Goal: Task Accomplishment & Management: Use online tool/utility

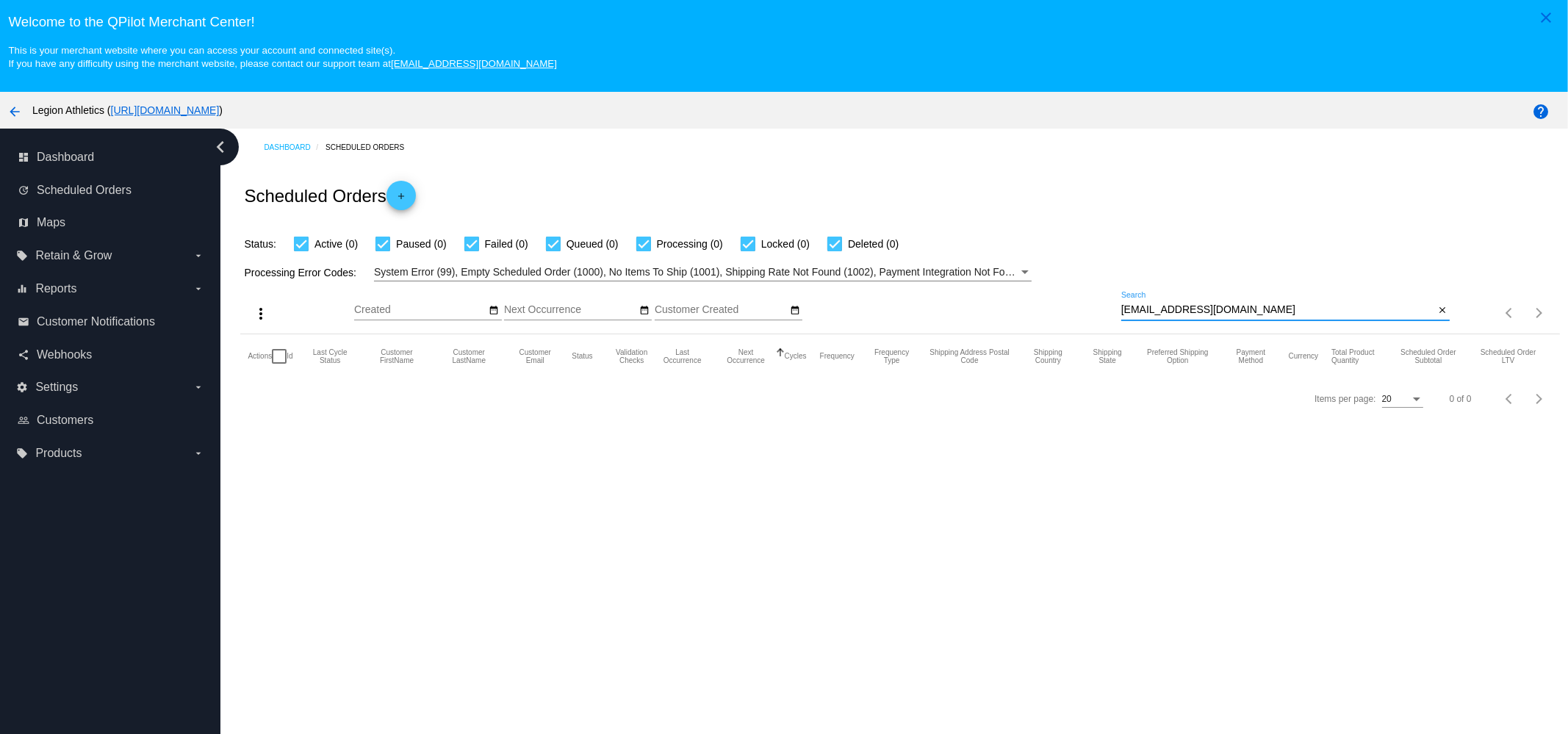
scroll to position [91, 0]
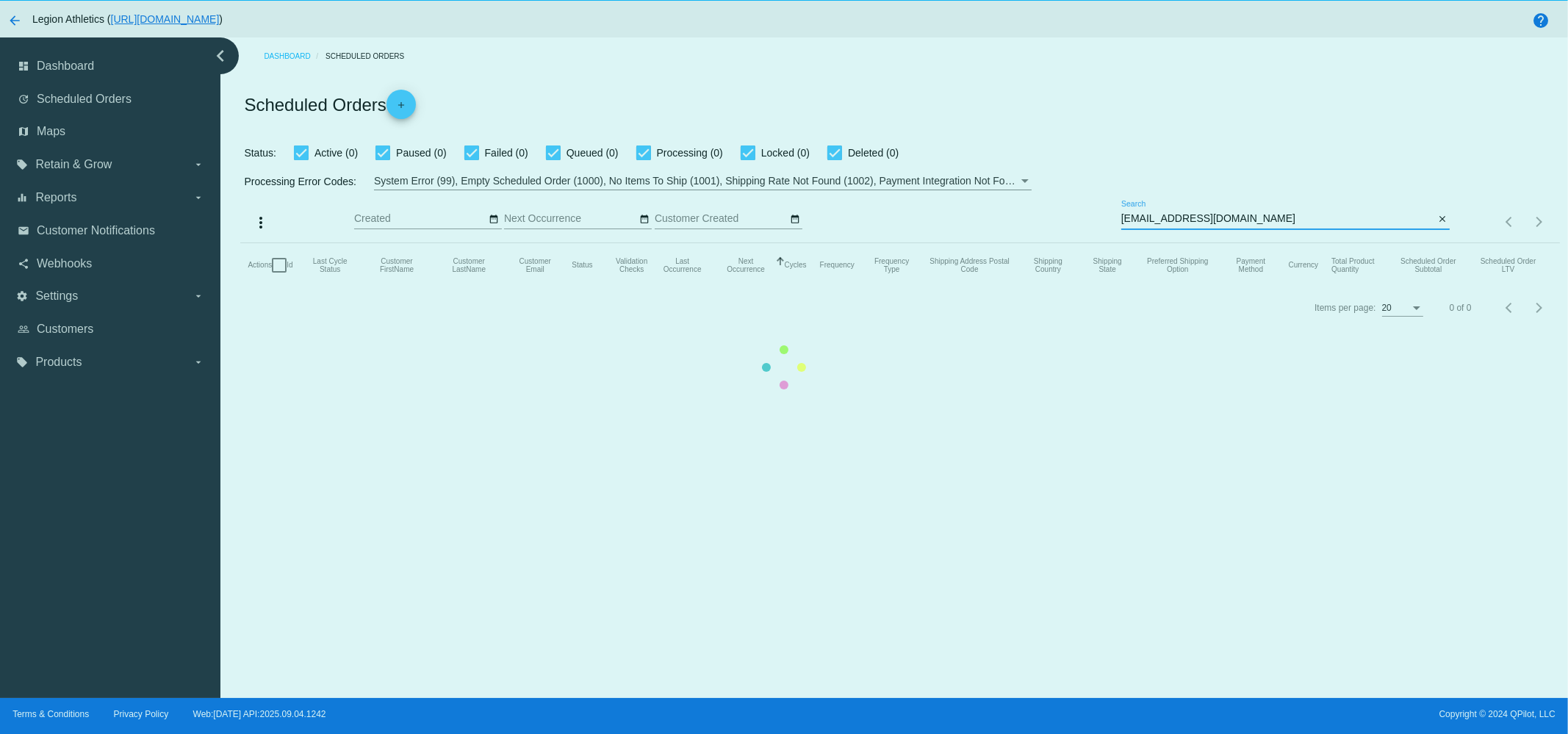
type input "[EMAIL_ADDRESS][DOMAIN_NAME]"
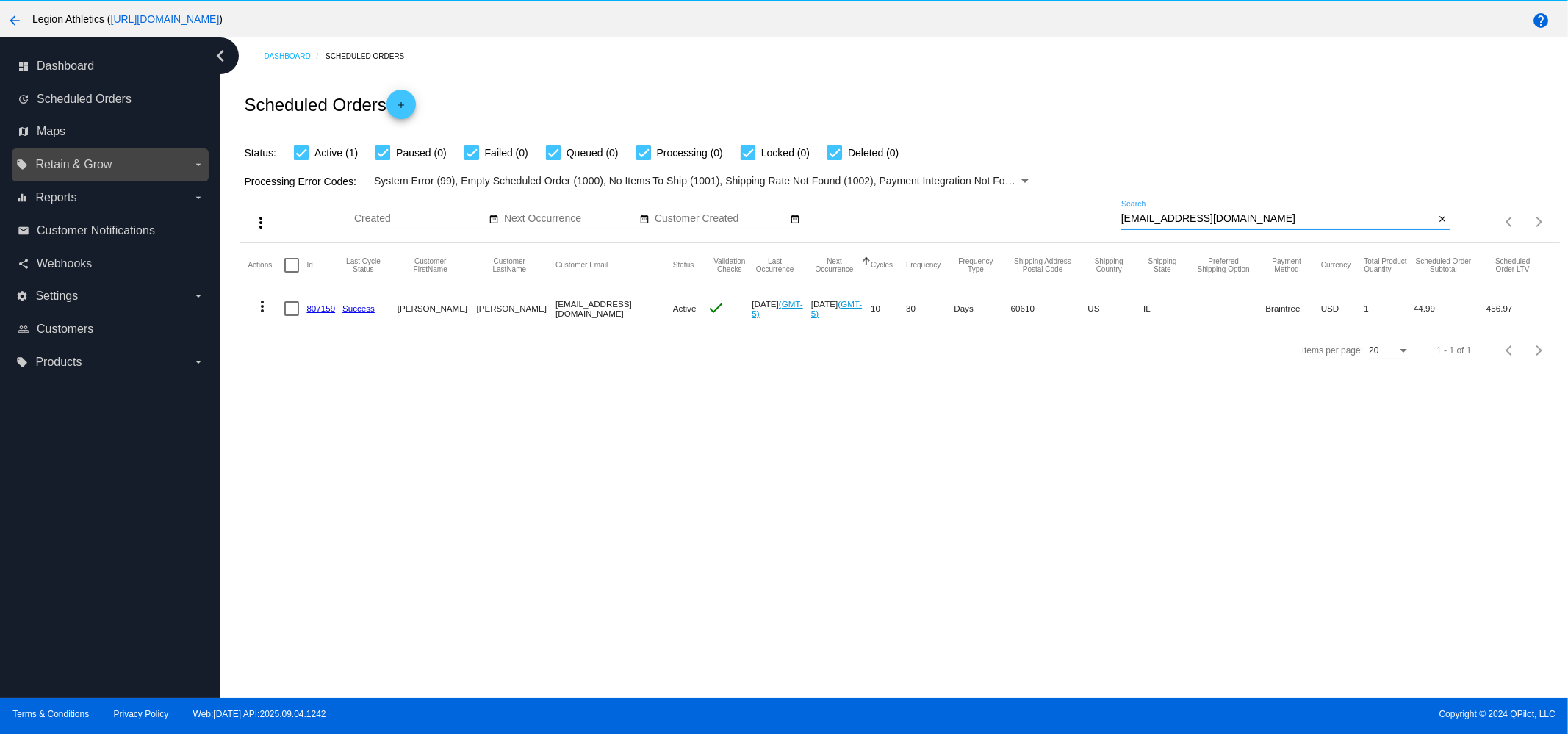
click at [88, 161] on span "Retain & Grow" at bounding box center [74, 165] width 76 height 14
click at [0, 0] on input "local_offer Retain & Grow arrow_drop_down" at bounding box center [0, 0] width 0 height 0
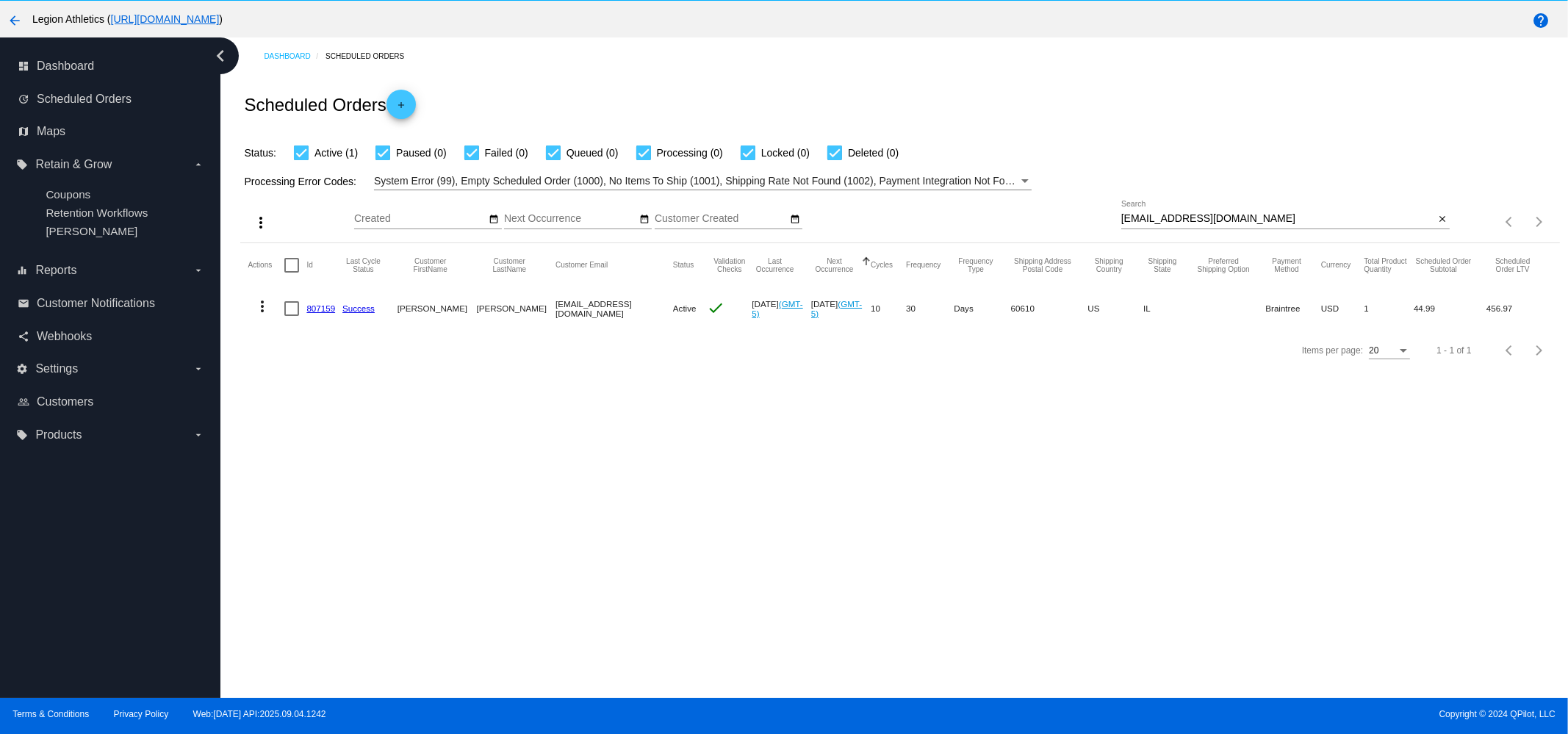
click at [311, 307] on link "807159" at bounding box center [320, 308] width 28 height 9
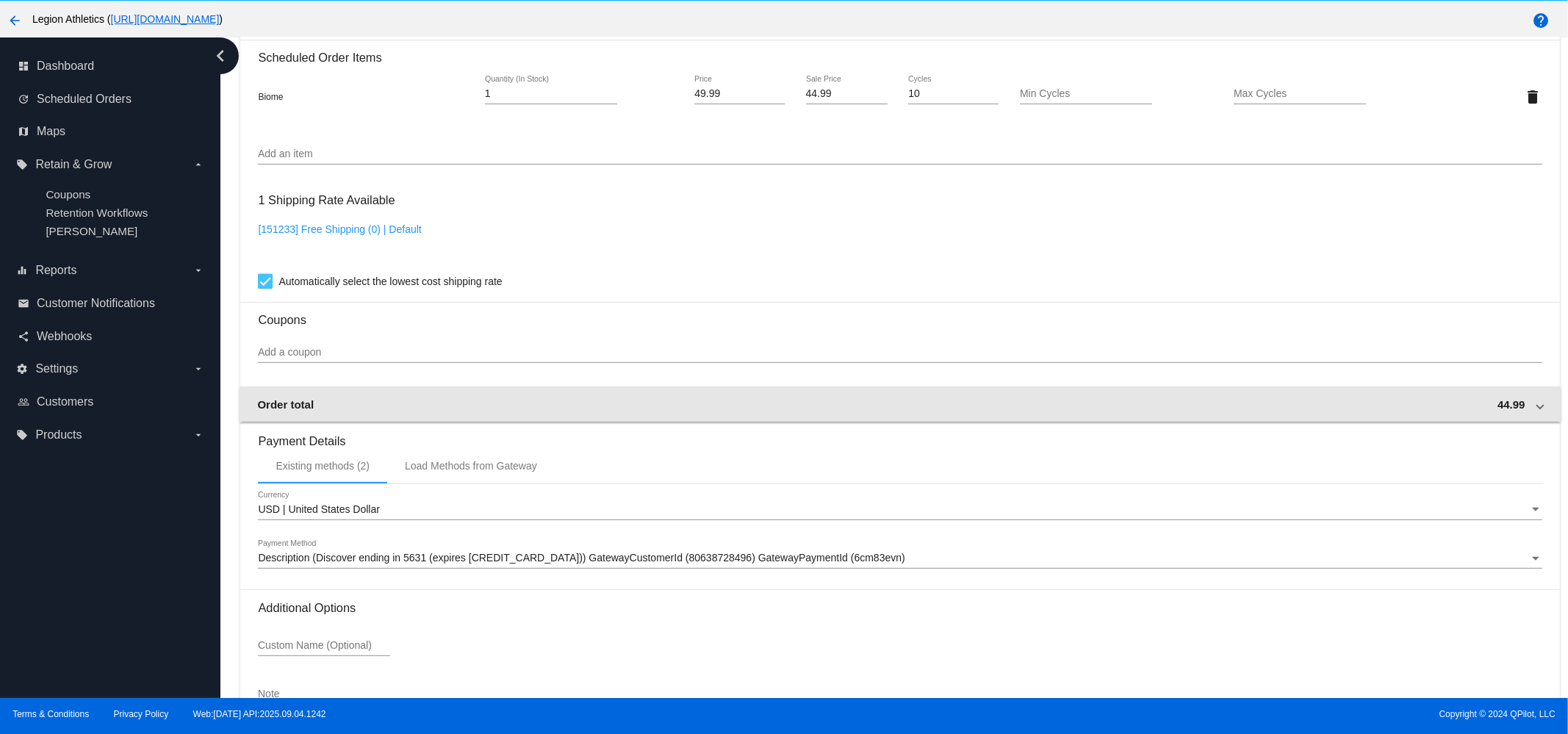
scroll to position [1101, 0]
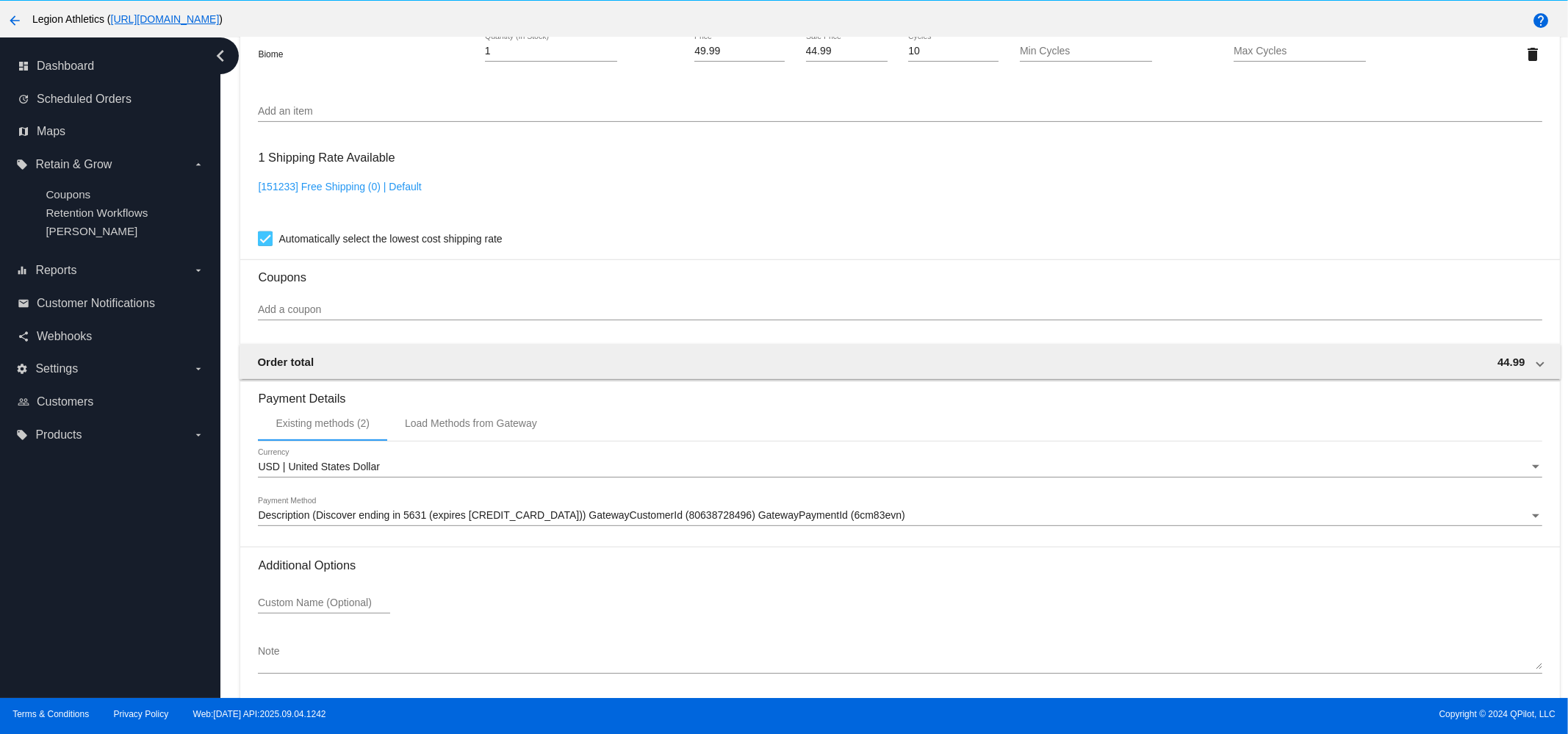
click at [349, 311] on div "Add a coupon" at bounding box center [899, 306] width 1284 height 28
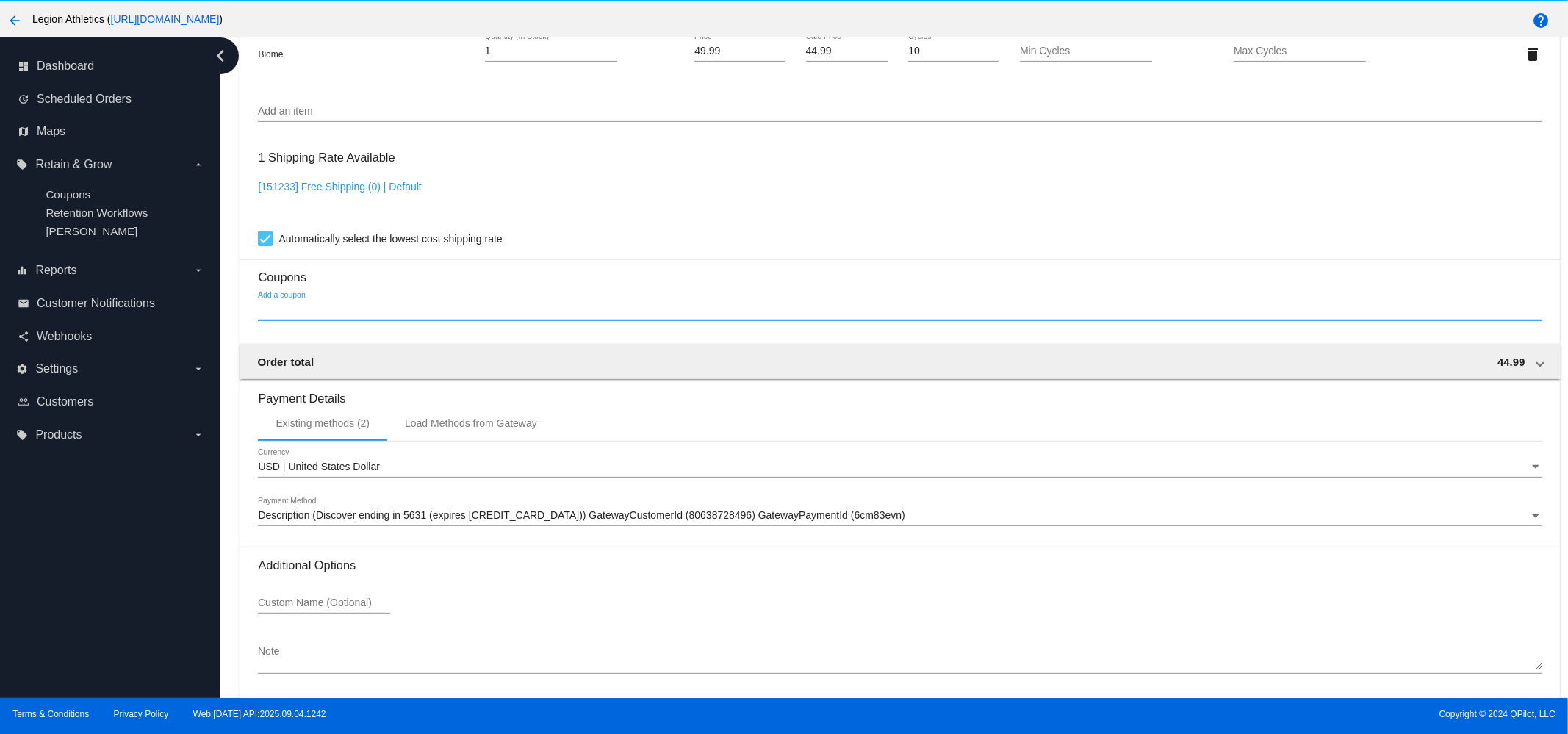
paste input "sub_rachel1557"
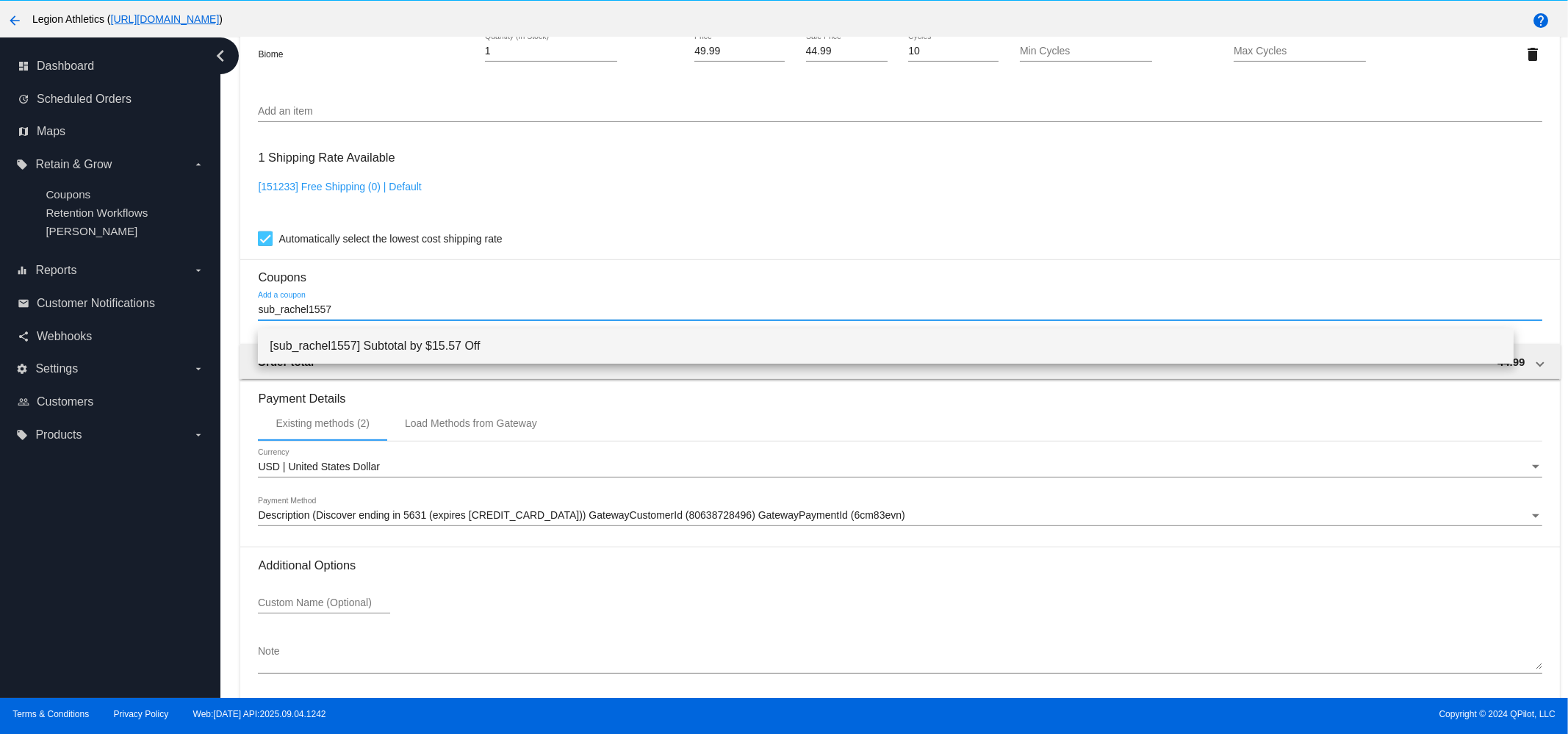
type input "sub_rachel1557"
click at [362, 339] on span "[sub_rachel1557] Subtotal by $15.57 Off" at bounding box center [885, 346] width 1232 height 35
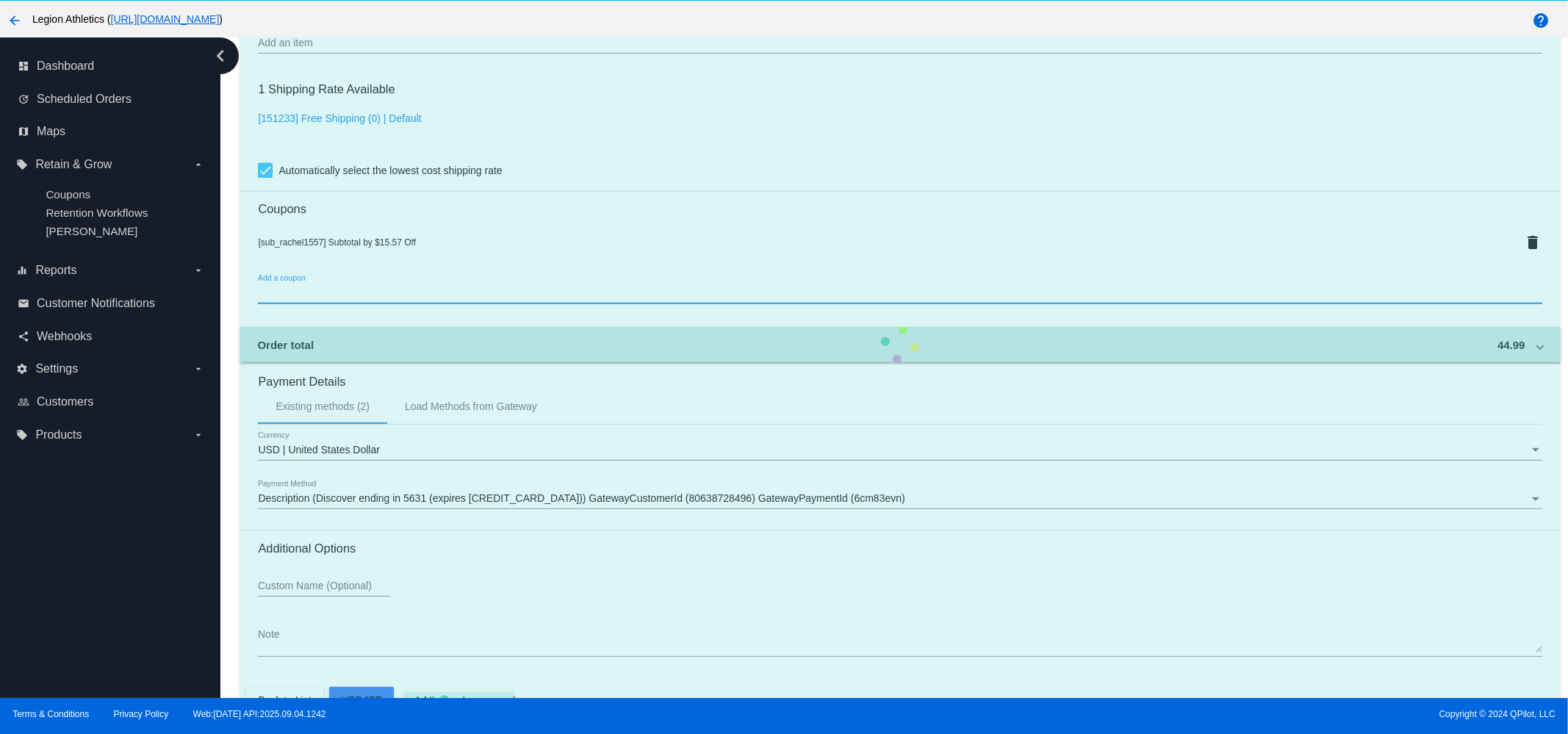
scroll to position [1193, 0]
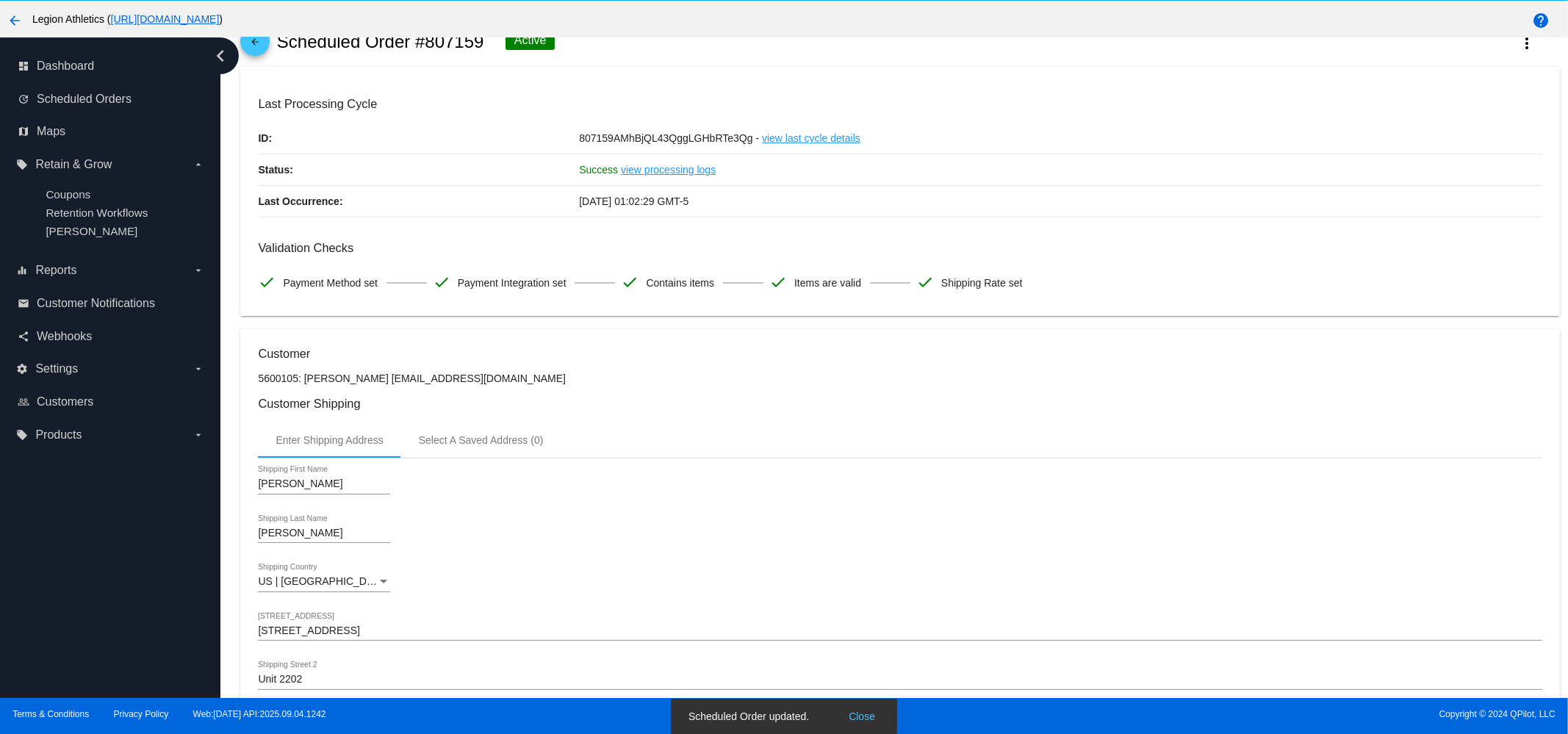
scroll to position [0, 0]
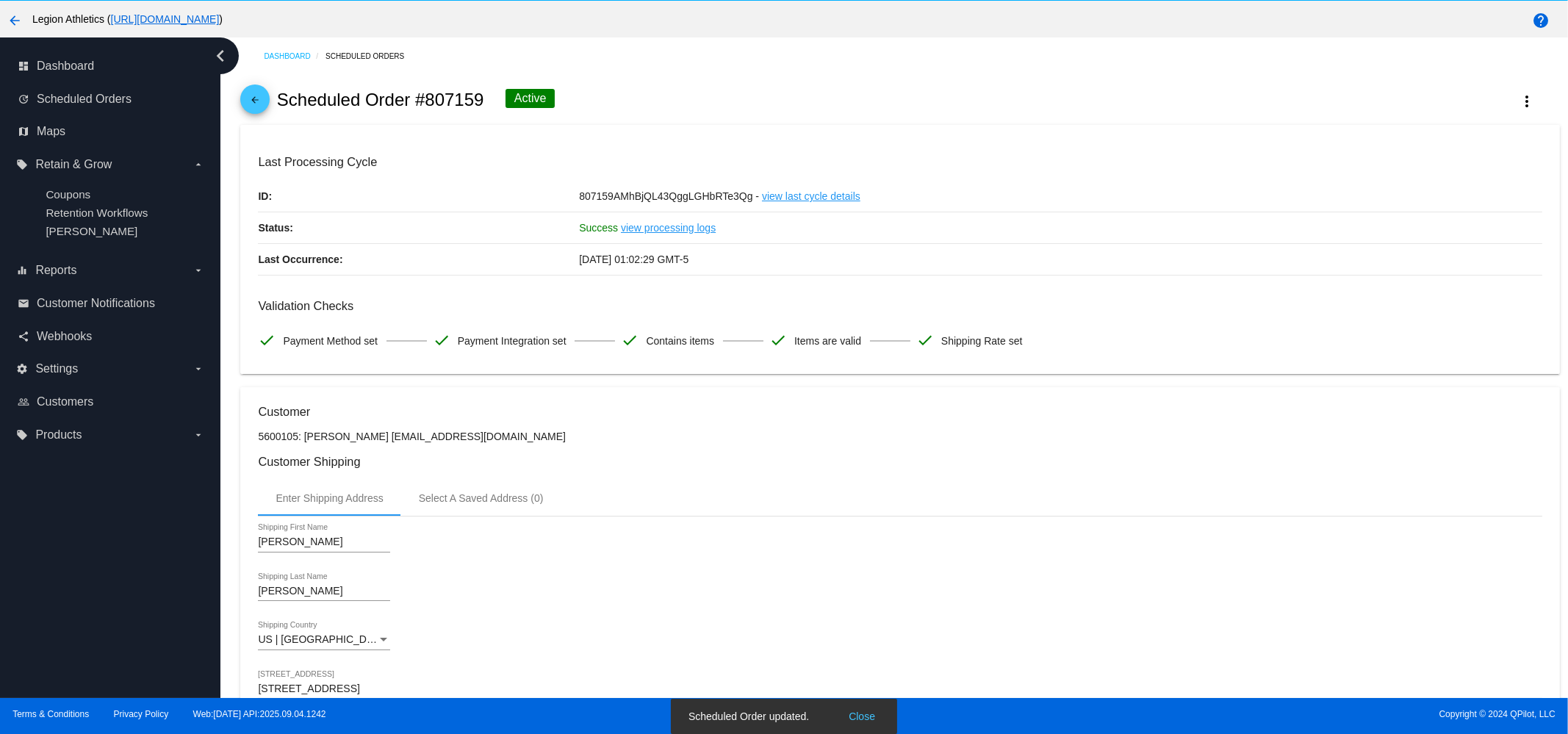
click at [267, 97] on link "arrow_back" at bounding box center [255, 99] width 29 height 29
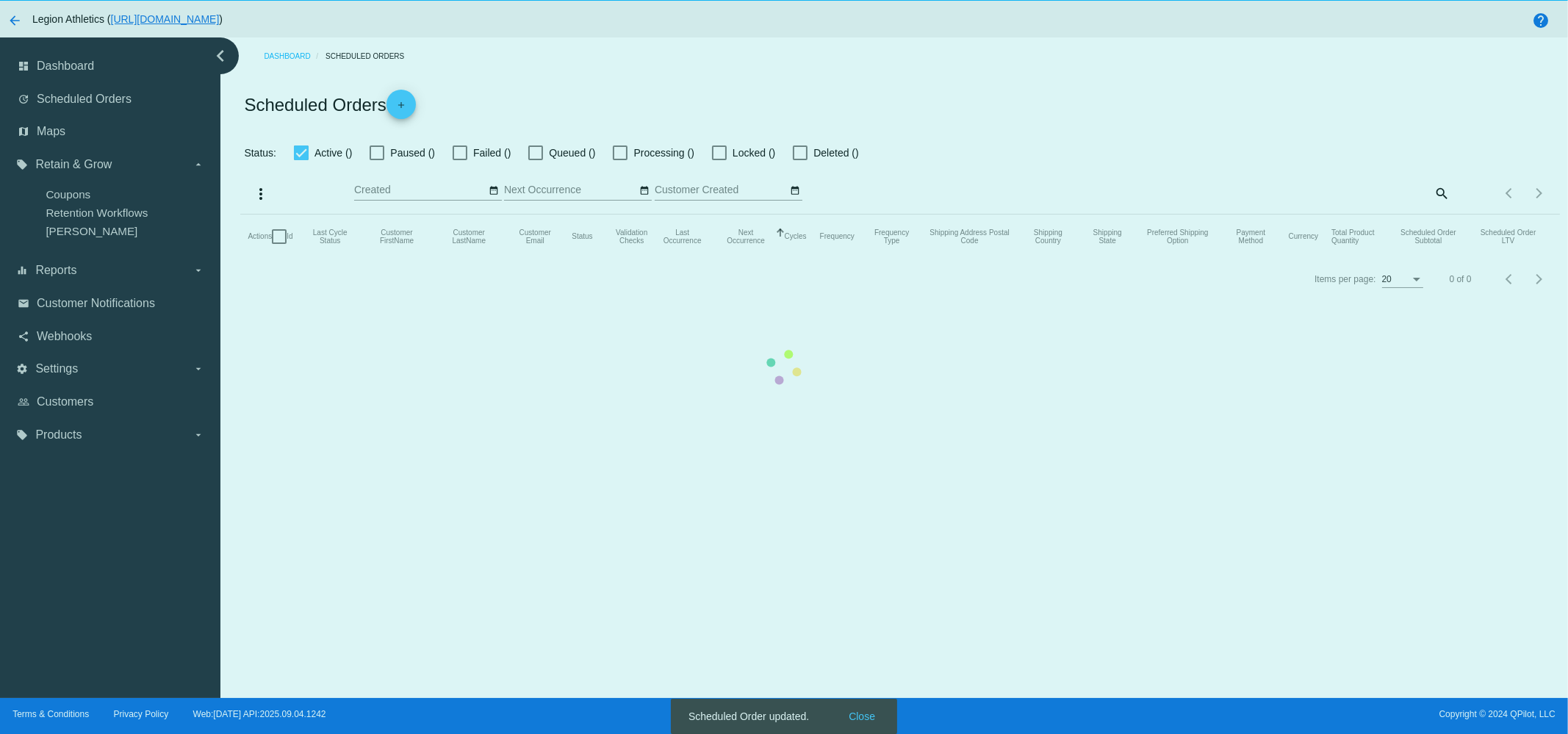
checkbox input "true"
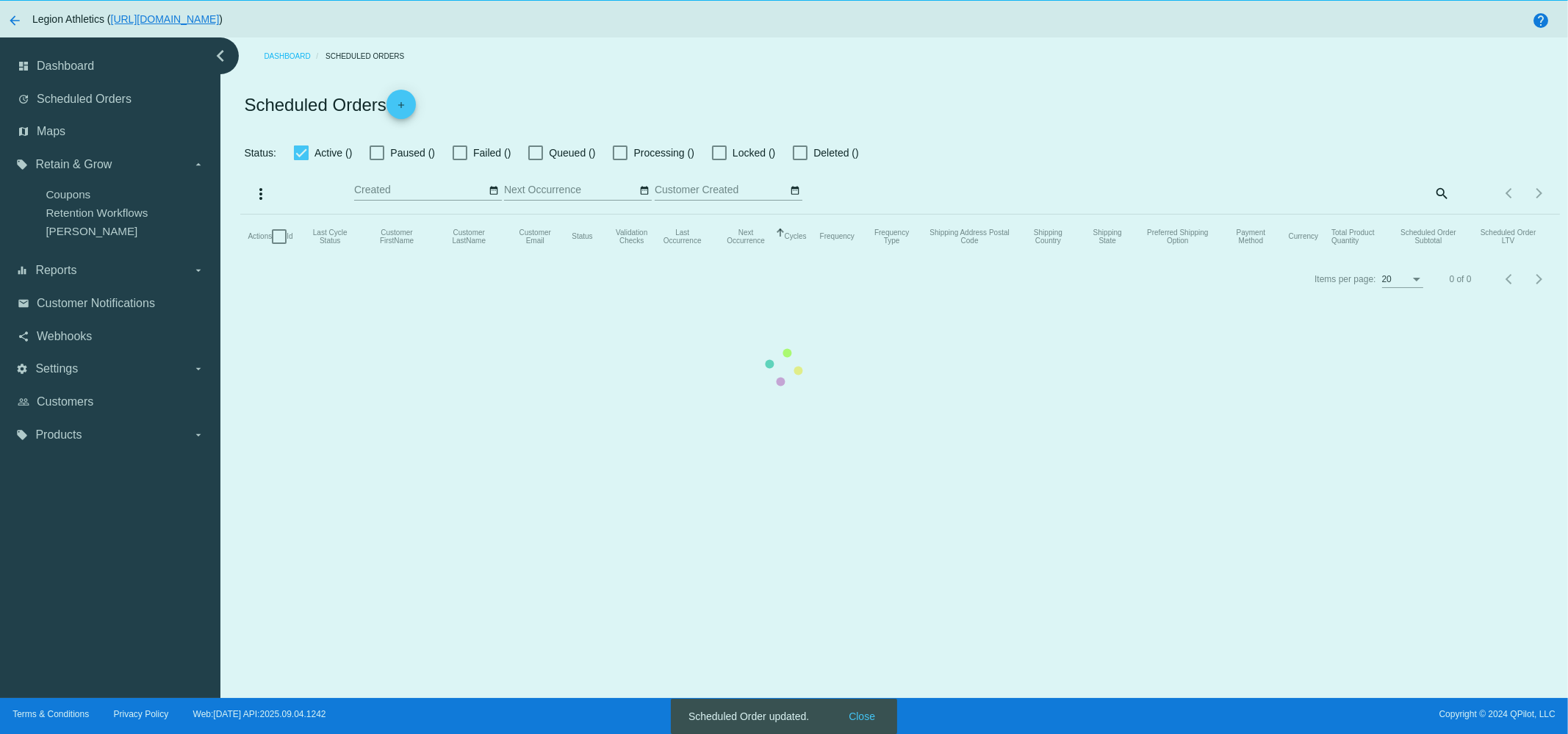
checkbox input "true"
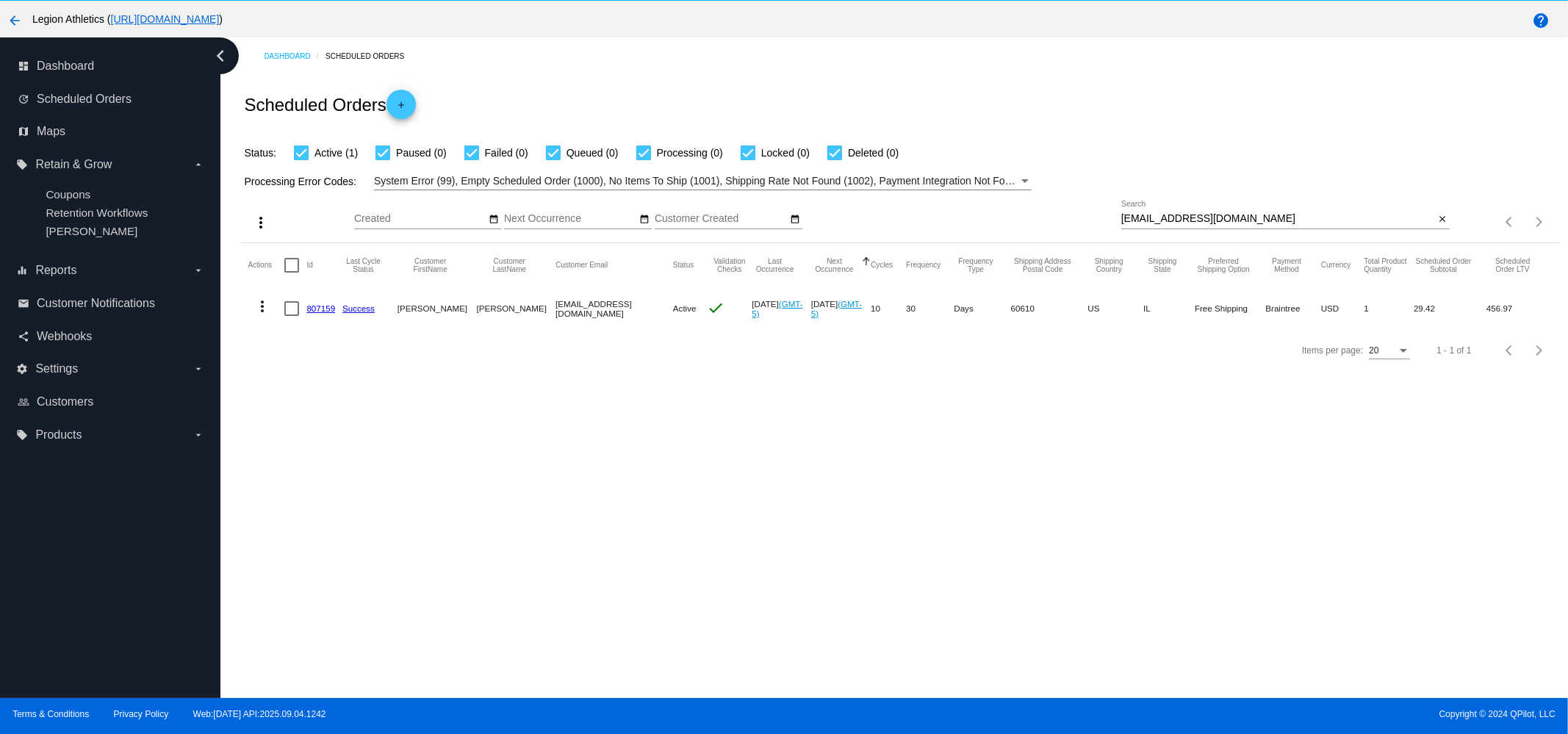
drag, startPoint x: 300, startPoint y: 308, endPoint x: 335, endPoint y: 311, distance: 35.1
click at [335, 311] on mat-row "more_vert 807159 Success Rachel Cielak rachelmcielak@gmail.com Active check Sep…" at bounding box center [900, 308] width 1305 height 43
copy mat-row "807159"
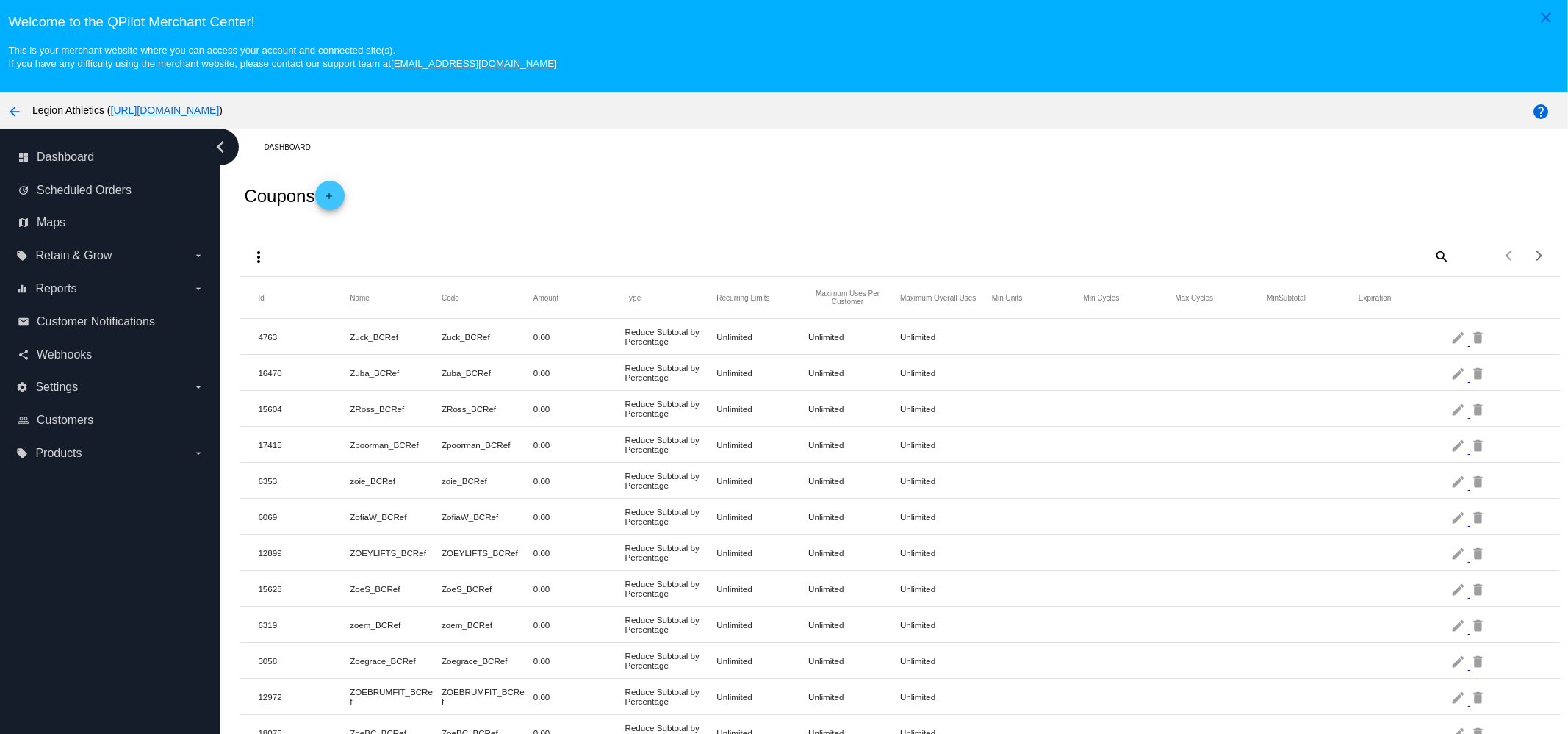
click at [339, 188] on span "add" at bounding box center [329, 199] width 17 height 36
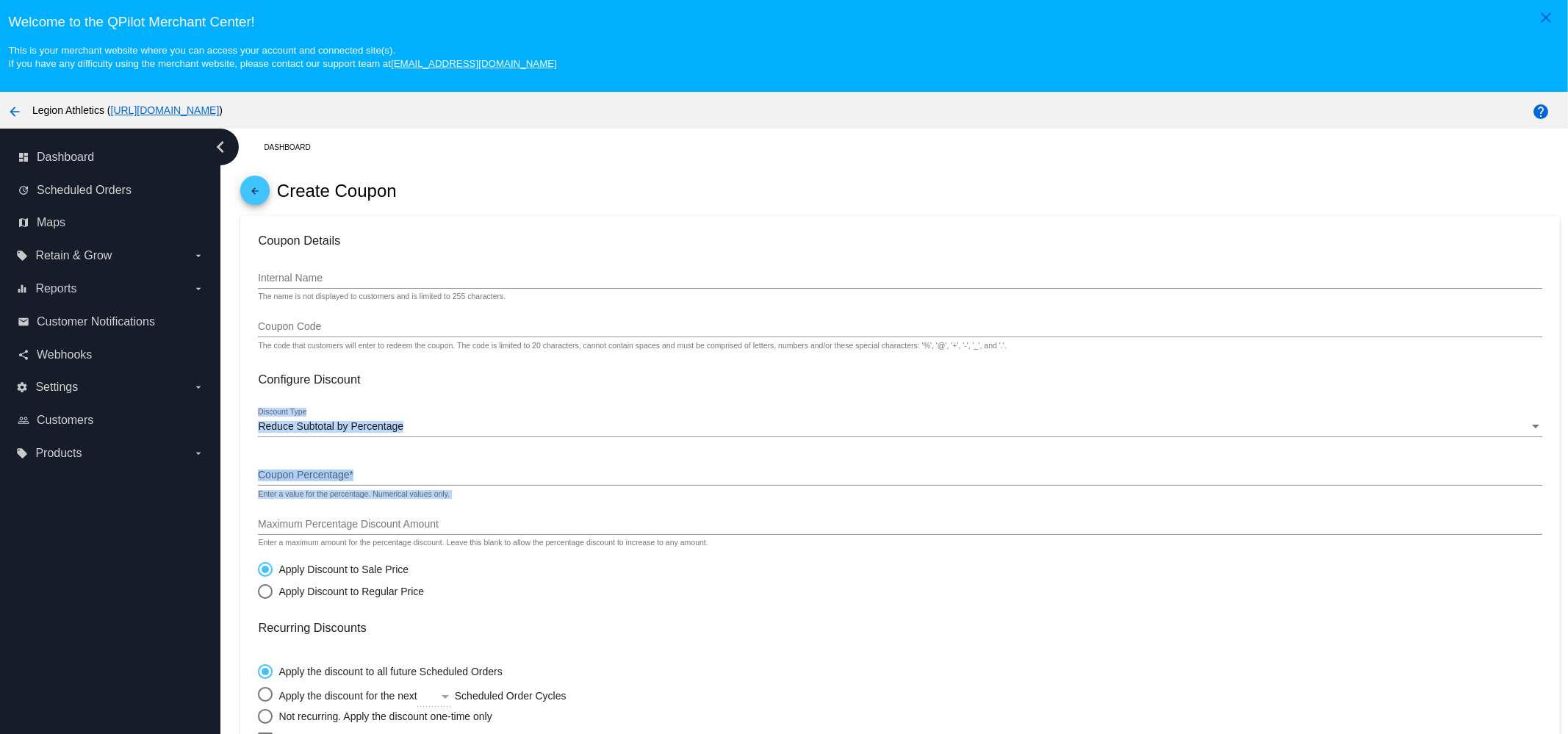
click at [533, 525] on mat-card-content "Coupon Details Internal Name The name is not displayed to customers and is limi…" at bounding box center [899, 622] width 1284 height 777
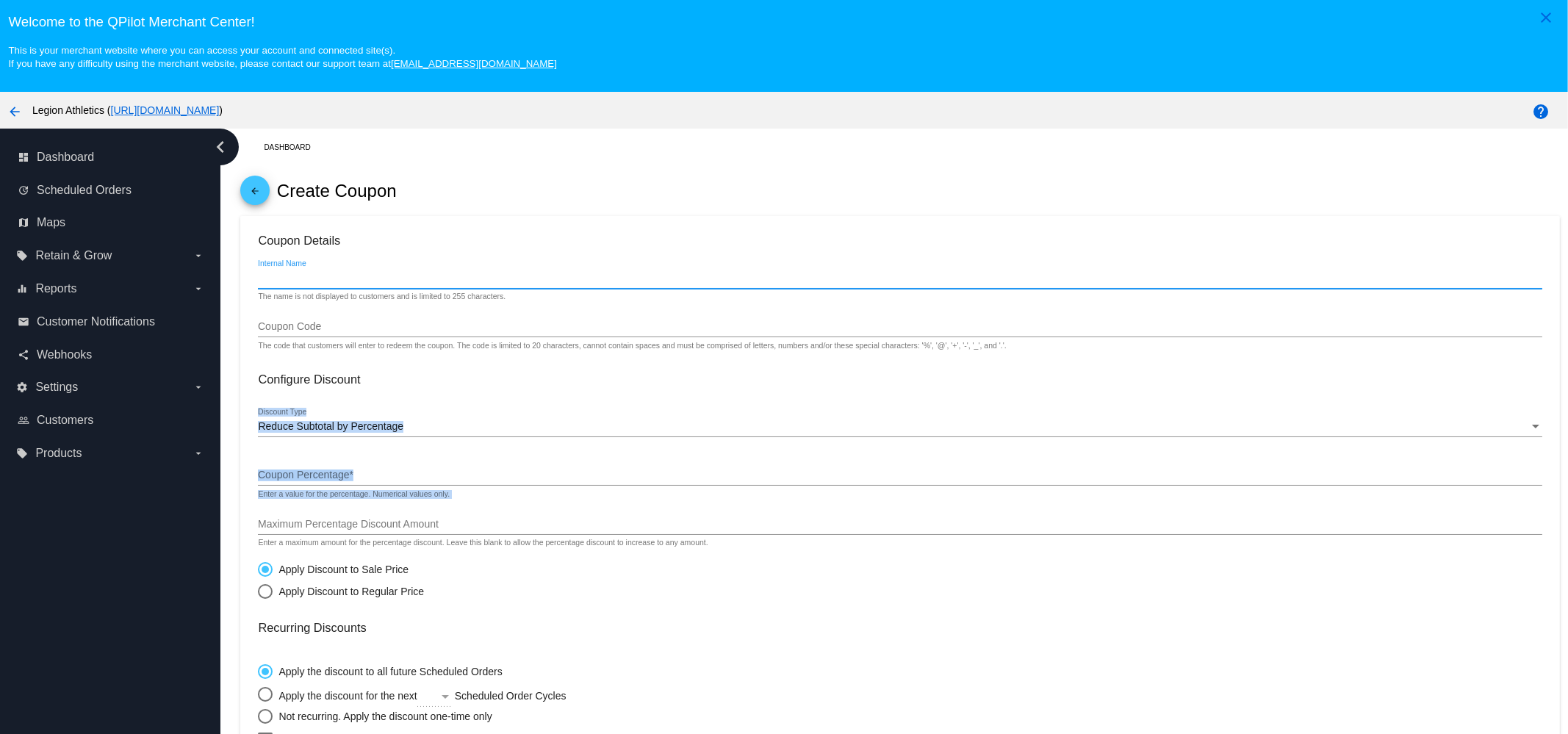
click at [368, 276] on input "Internal Name" at bounding box center [899, 278] width 1284 height 12
type input "[PERSON_NAME] Rewards"
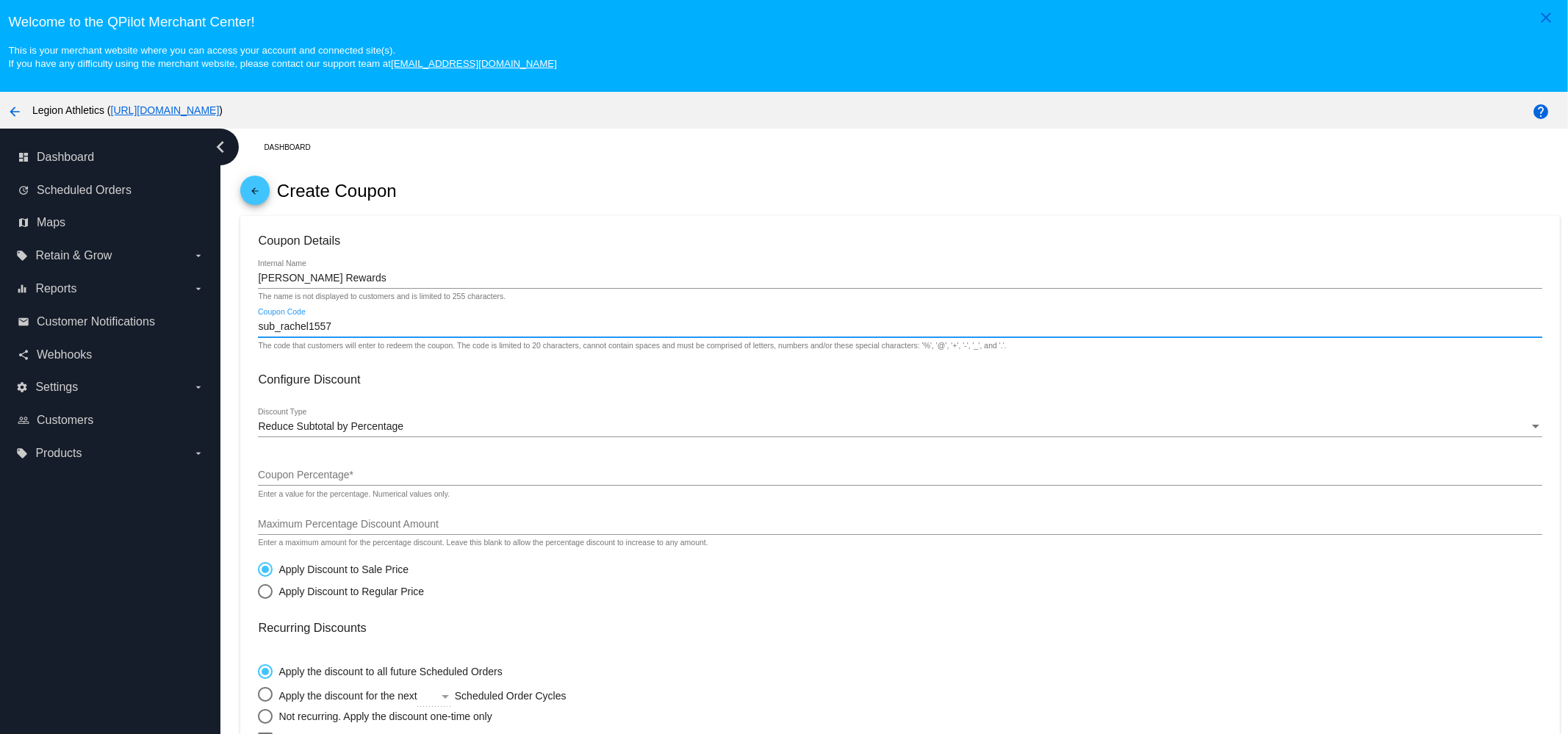
type input "sub_rachel1557"
click at [353, 437] on div at bounding box center [899, 437] width 1284 height 1
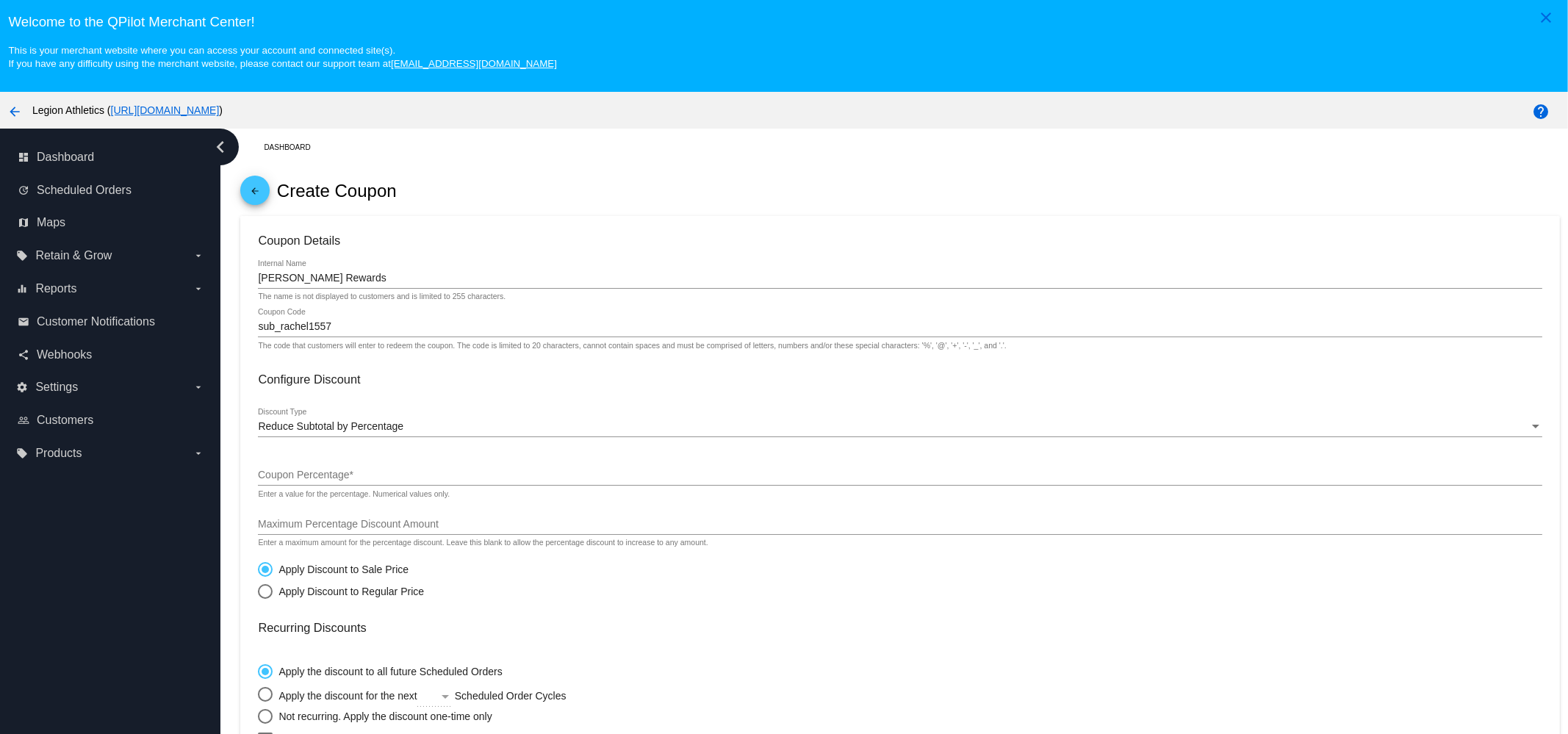
click at [364, 431] on span "Reduce Subtotal by Percentage" at bounding box center [330, 426] width 146 height 12
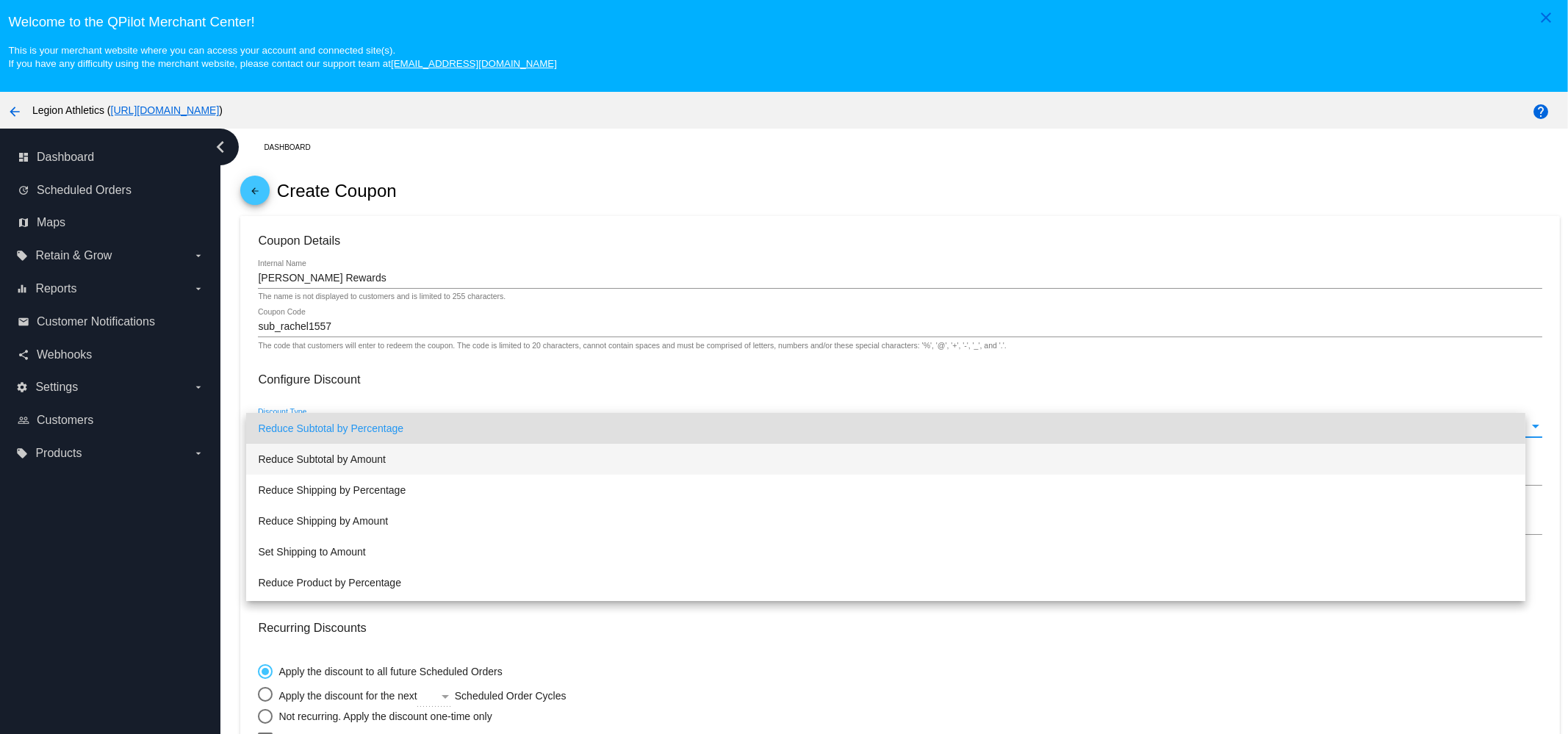
click at [380, 464] on span "Reduce Subtotal by Amount" at bounding box center [885, 459] width 1256 height 31
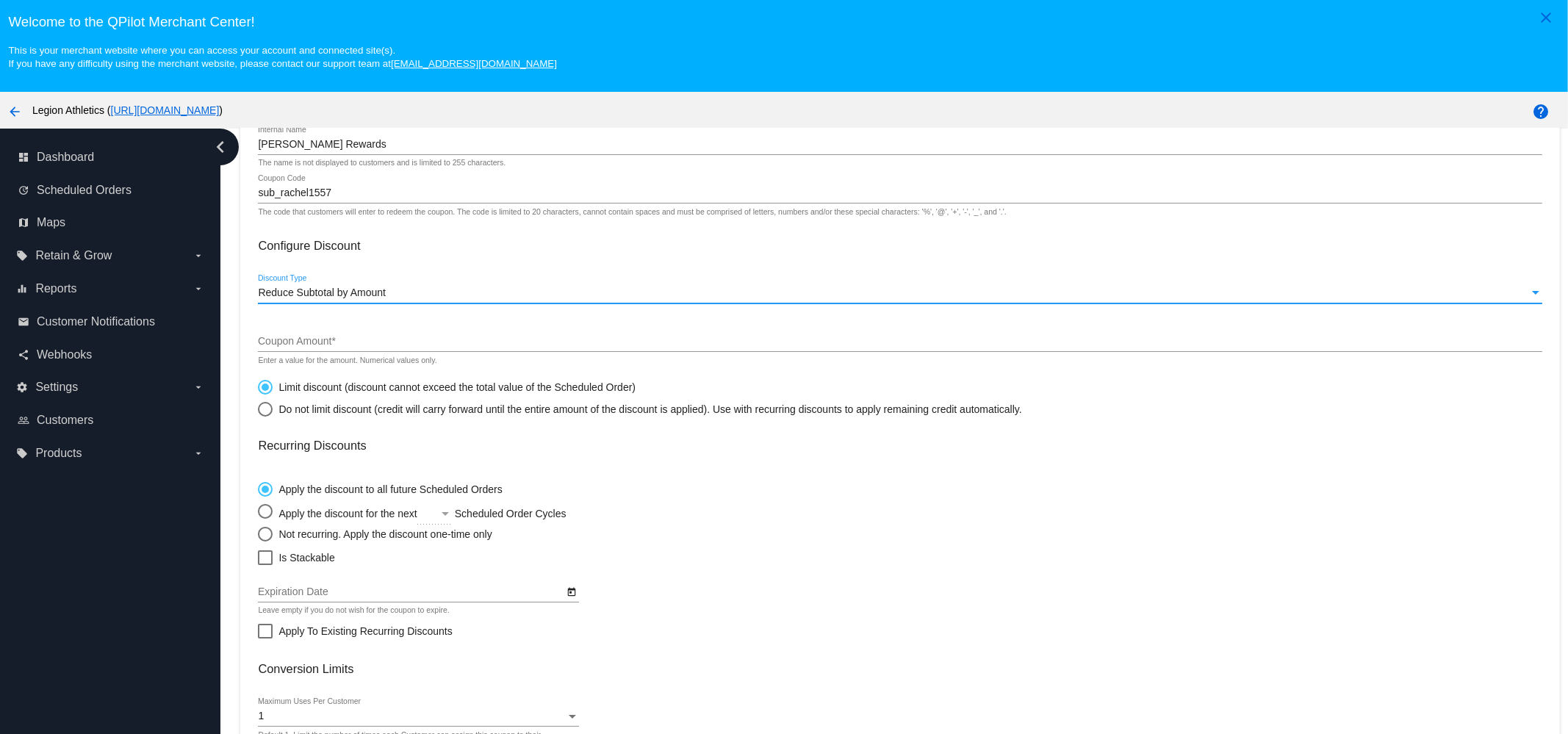
scroll to position [183, 0]
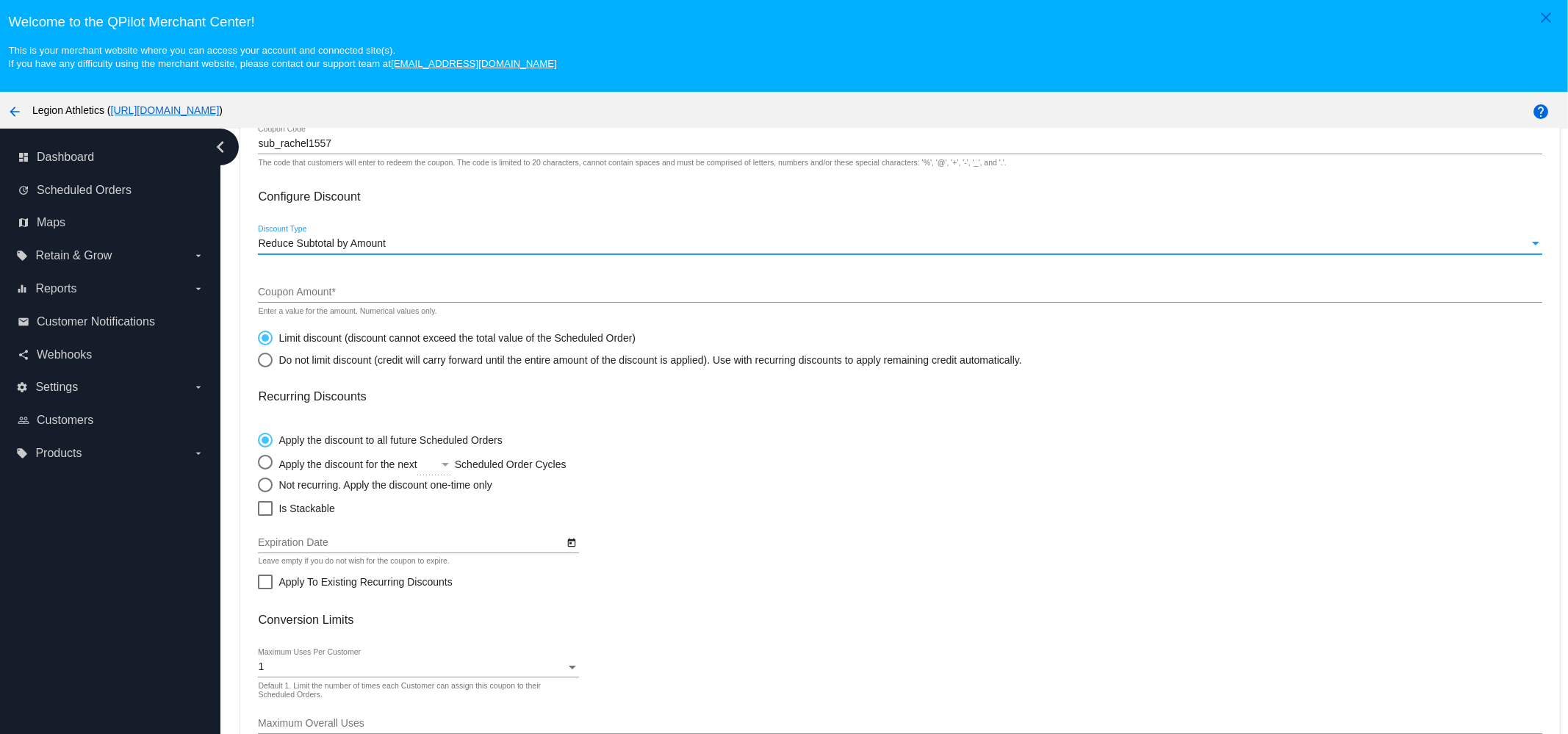
click at [400, 285] on div "Coupon Amount *" at bounding box center [899, 287] width 1284 height 28
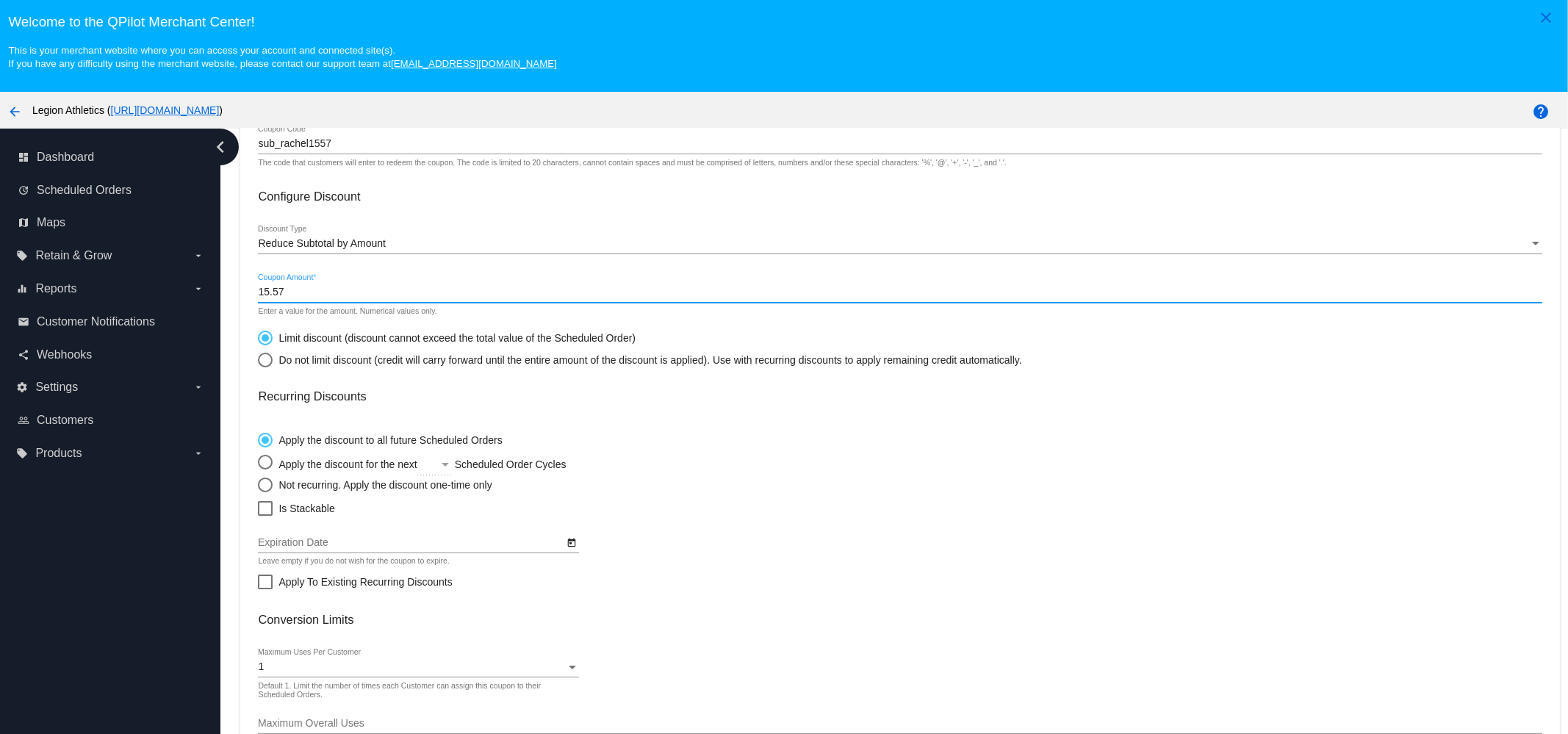
type input "15.57"
click at [294, 360] on div "Do not limit discount (credit will carry forward until the entire amount of the…" at bounding box center [647, 359] width 749 height 12
click at [258, 360] on input "Do not limit discount (credit will carry forward until the entire amount of the…" at bounding box center [258, 359] width 1 height 1
radio input "true"
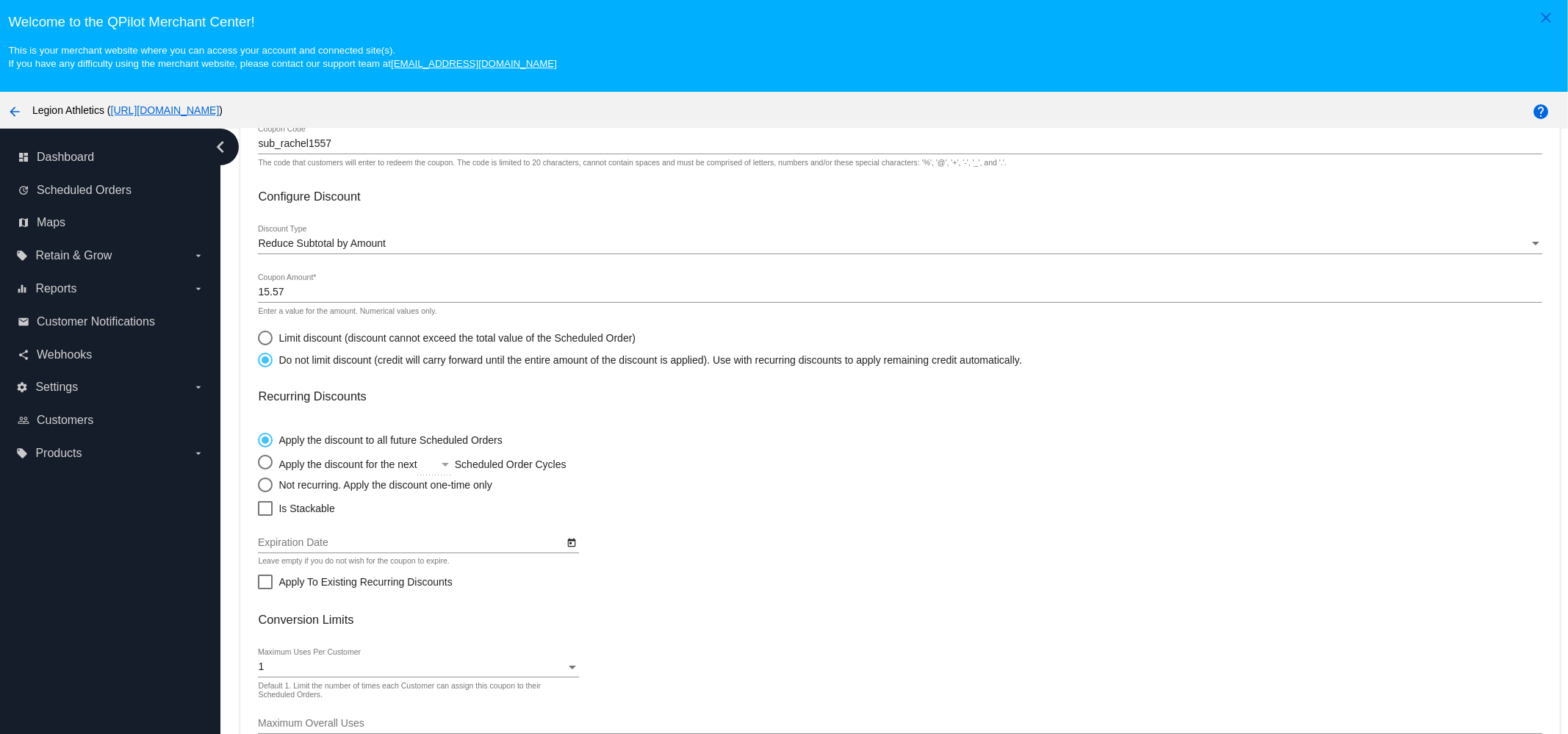
click at [289, 486] on div "Not recurring. Apply the discount one-time only" at bounding box center [382, 485] width 219 height 12
click at [294, 512] on span "Is Stackable" at bounding box center [306, 508] width 56 height 17
click at [266, 516] on input "Is Stackable" at bounding box center [265, 516] width 1 height 1
checkbox input "true"
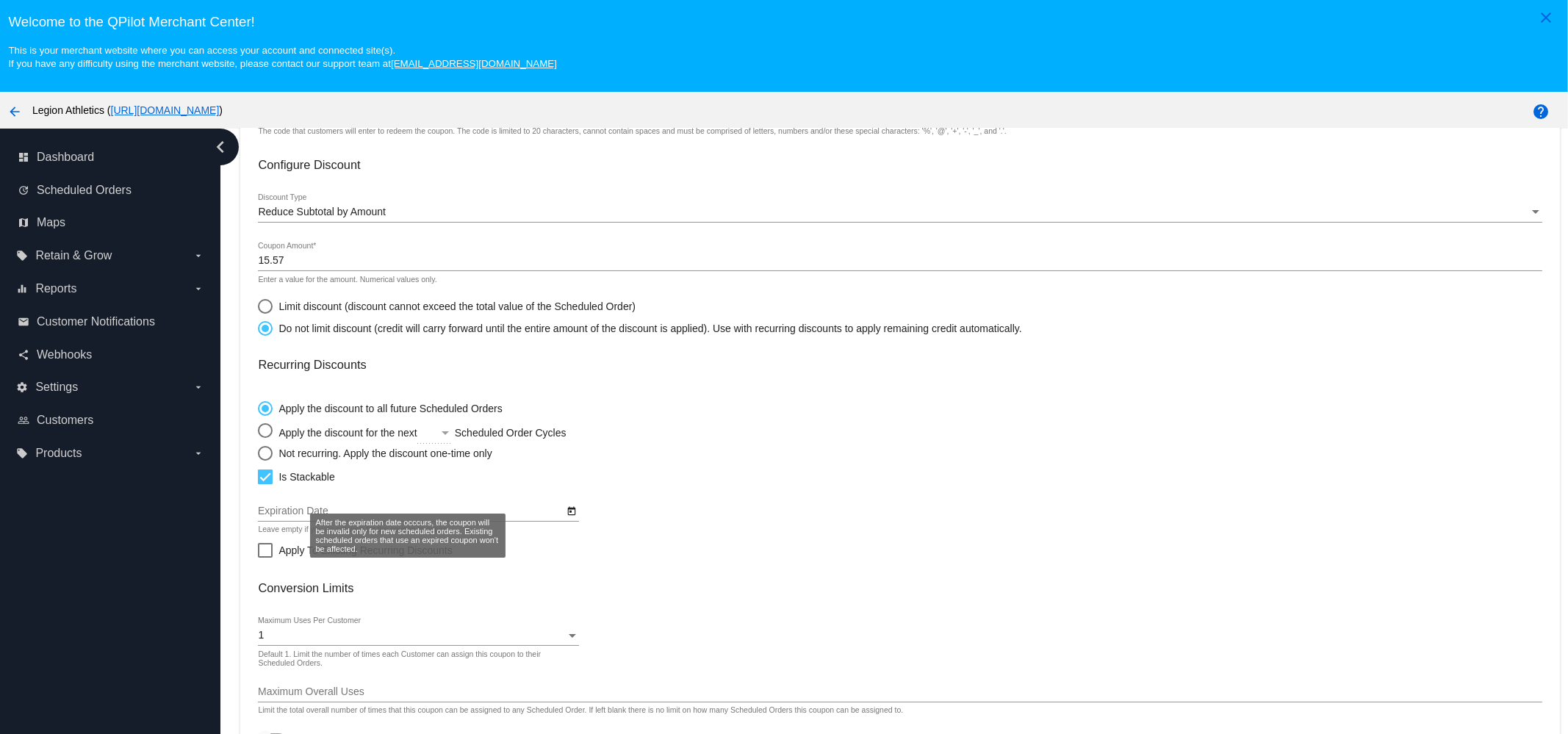
scroll to position [232, 0]
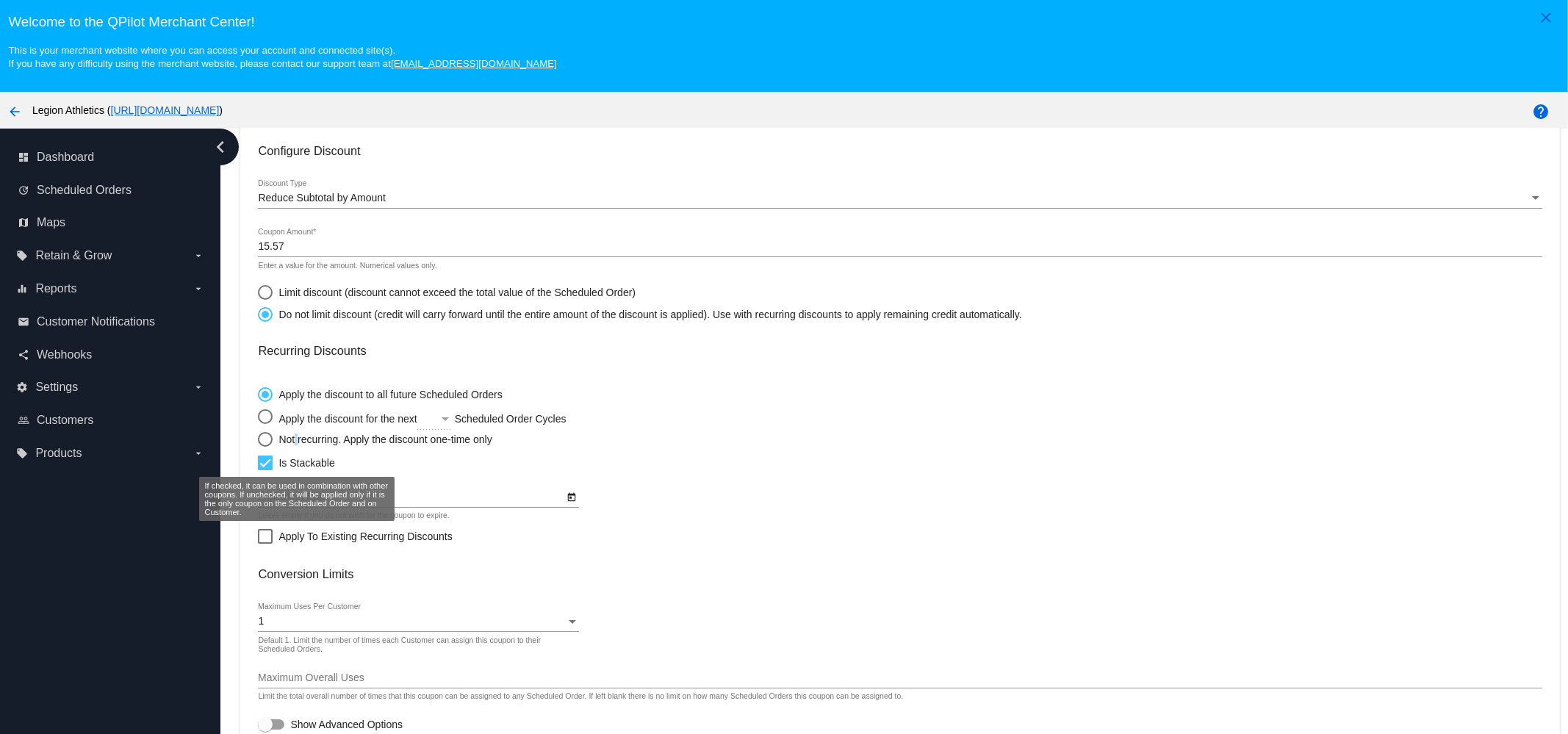
click at [296, 434] on div "Not recurring. Apply the discount one-time only" at bounding box center [382, 438] width 219 height 12
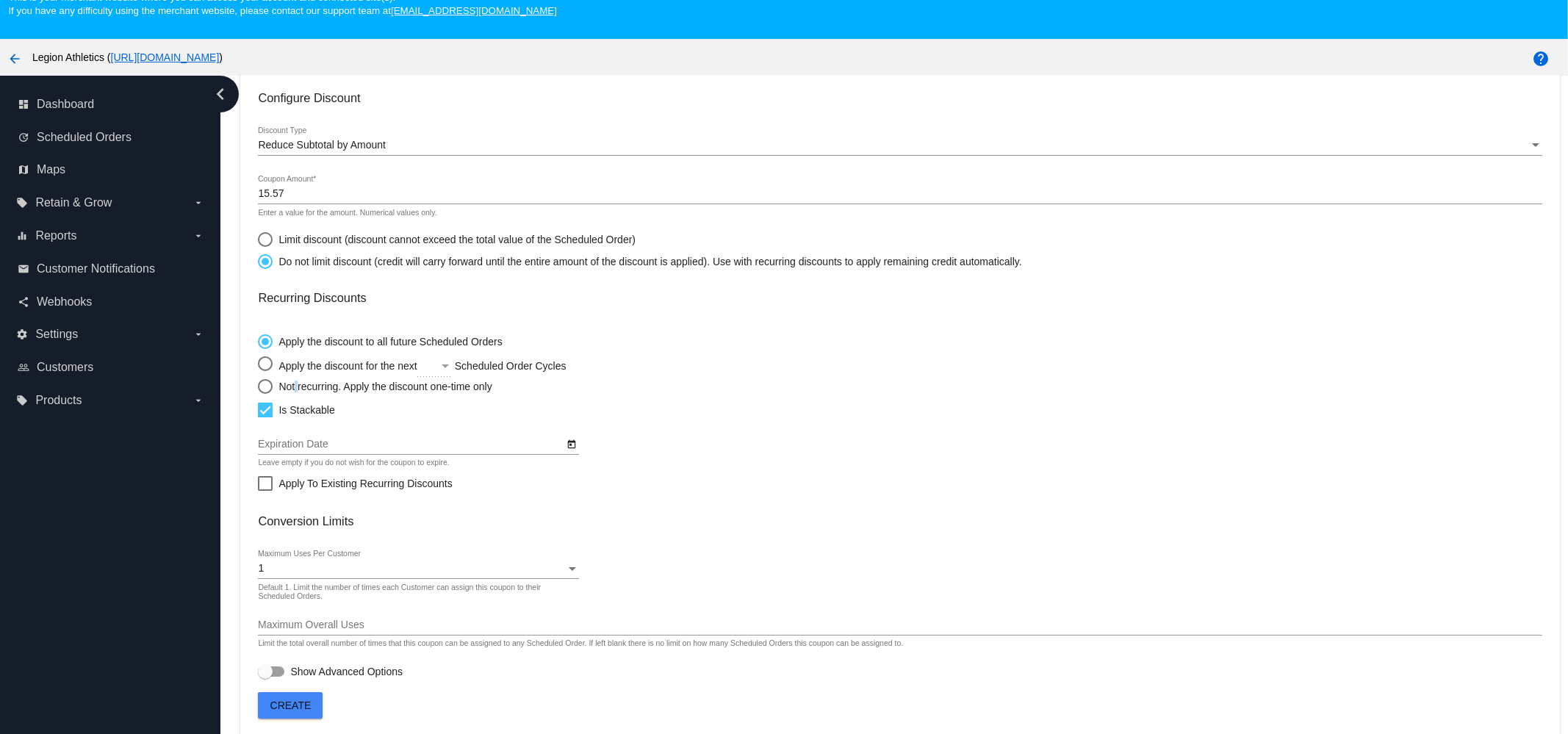
scroll to position [92, 0]
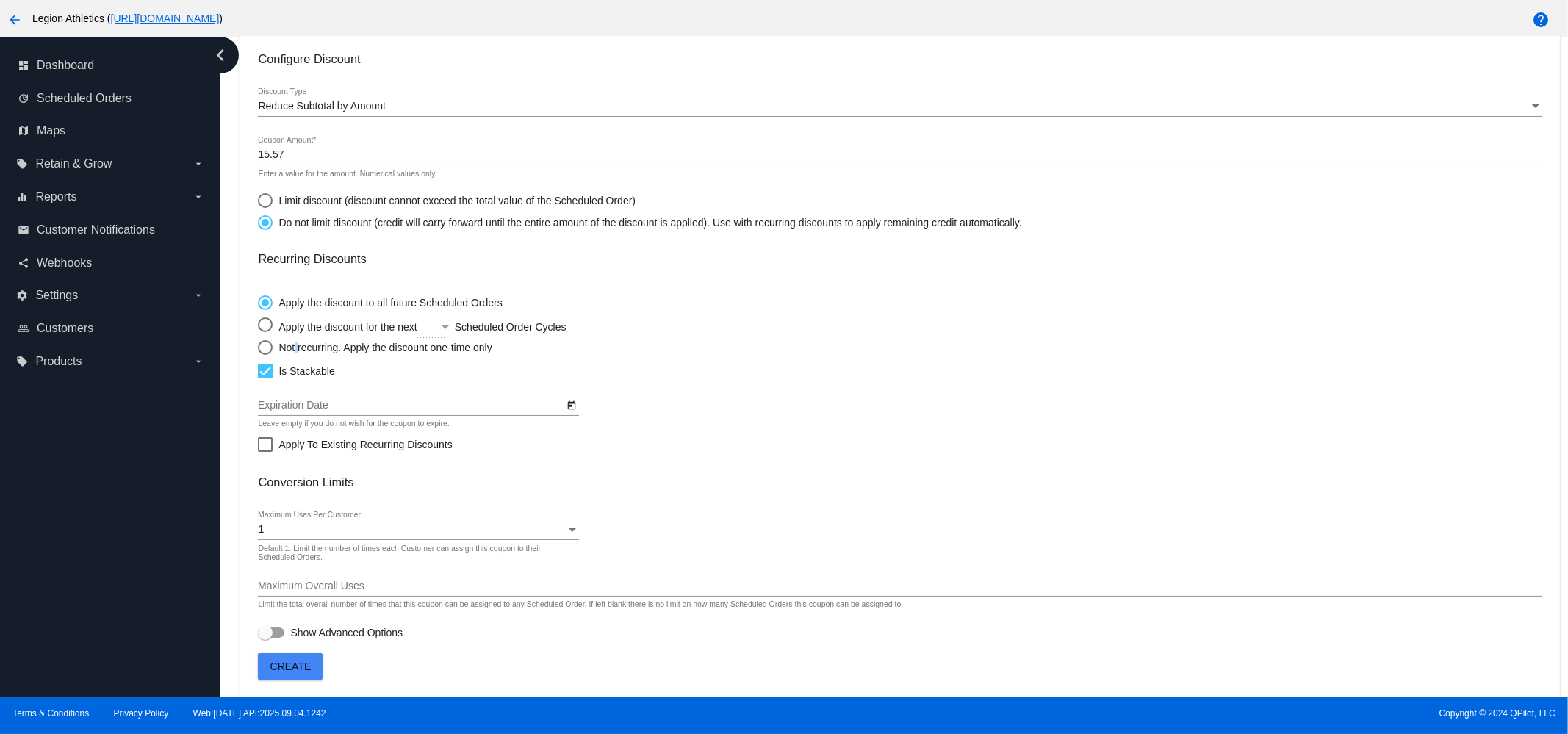
click at [292, 343] on div "Not recurring. Apply the discount one-time only" at bounding box center [382, 347] width 219 height 12
click at [258, 347] on input "Not recurring. Apply the discount one-time only" at bounding box center [258, 347] width 1 height 1
radio input "true"
click at [301, 669] on span "Create" at bounding box center [290, 666] width 41 height 12
